Goal: Check status: Check status

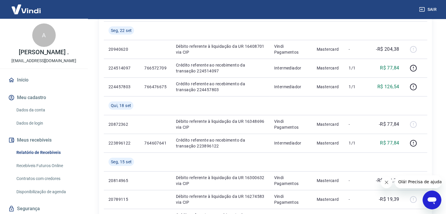
scroll to position [95, 0]
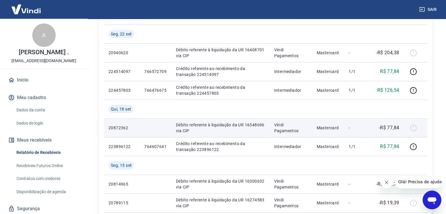
click at [258, 126] on p "Débito referente à liquidação da UR 16348696 via CIP" at bounding box center [220, 128] width 89 height 12
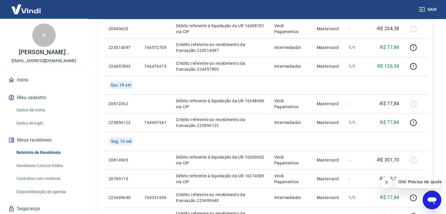
scroll to position [29, 0]
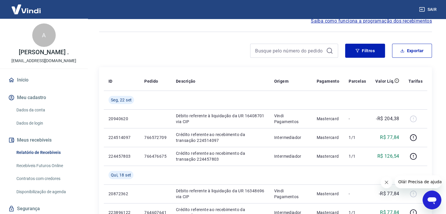
click at [28, 86] on link "Início" at bounding box center [44, 80] width 74 height 13
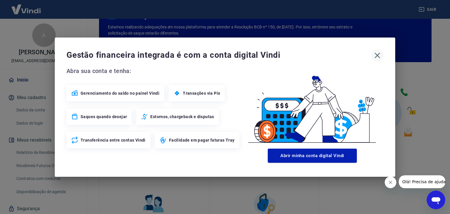
click at [379, 56] on icon "button" at bounding box center [378, 55] width 6 height 6
